Goal: Task Accomplishment & Management: Manage account settings

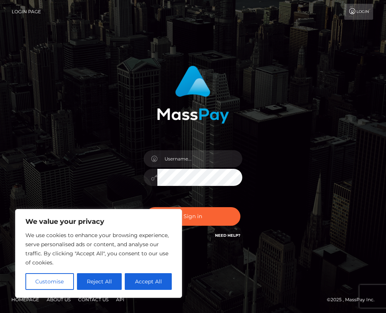
type input "[EMAIL_ADDRESS][DOMAIN_NAME]"
click at [217, 217] on button "Sign in" at bounding box center [193, 216] width 95 height 19
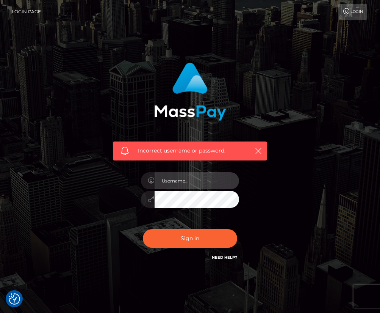
click at [207, 180] on input "text" at bounding box center [197, 180] width 85 height 17
type input "[EMAIL_ADDRESS][DOMAIN_NAME]"
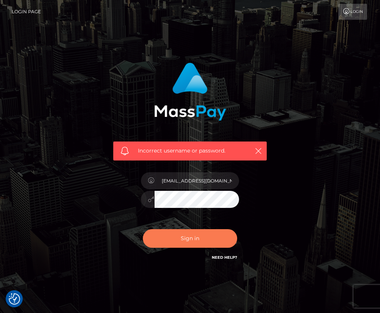
click at [185, 239] on button "Sign in" at bounding box center [190, 238] width 95 height 19
